Goal: Information Seeking & Learning: Learn about a topic

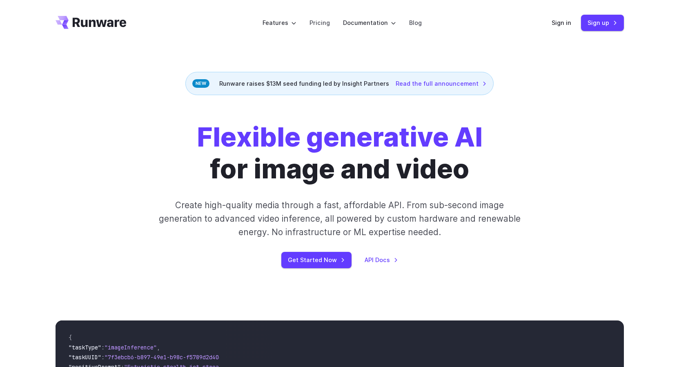
drag, startPoint x: 125, startPoint y: 68, endPoint x: 252, endPoint y: 43, distance: 129.3
click at [314, 23] on link "Pricing" at bounding box center [319, 22] width 20 height 9
click at [114, 24] on icon "Go to /" at bounding box center [91, 22] width 71 height 13
drag, startPoint x: 317, startPoint y: 21, endPoint x: 322, endPoint y: 23, distance: 4.9
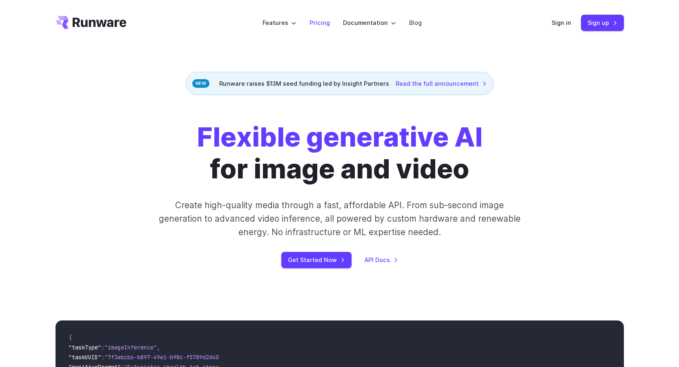
click at [318, 21] on link "Pricing" at bounding box center [319, 22] width 20 height 9
